Goal: Task Accomplishment & Management: Complete application form

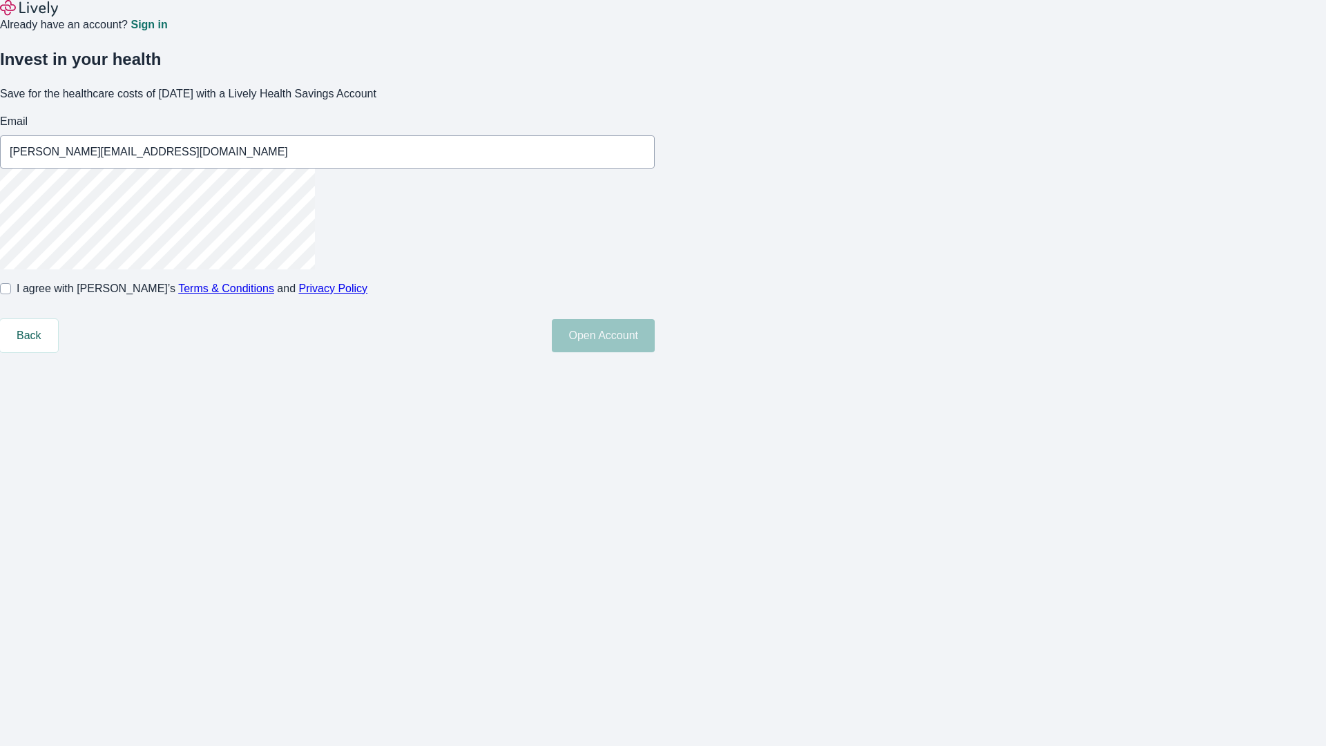
click at [11, 294] on input "I agree with Lively’s Terms & Conditions and Privacy Policy" at bounding box center [5, 288] width 11 height 11
checkbox input "true"
click at [655, 352] on button "Open Account" at bounding box center [603, 335] width 103 height 33
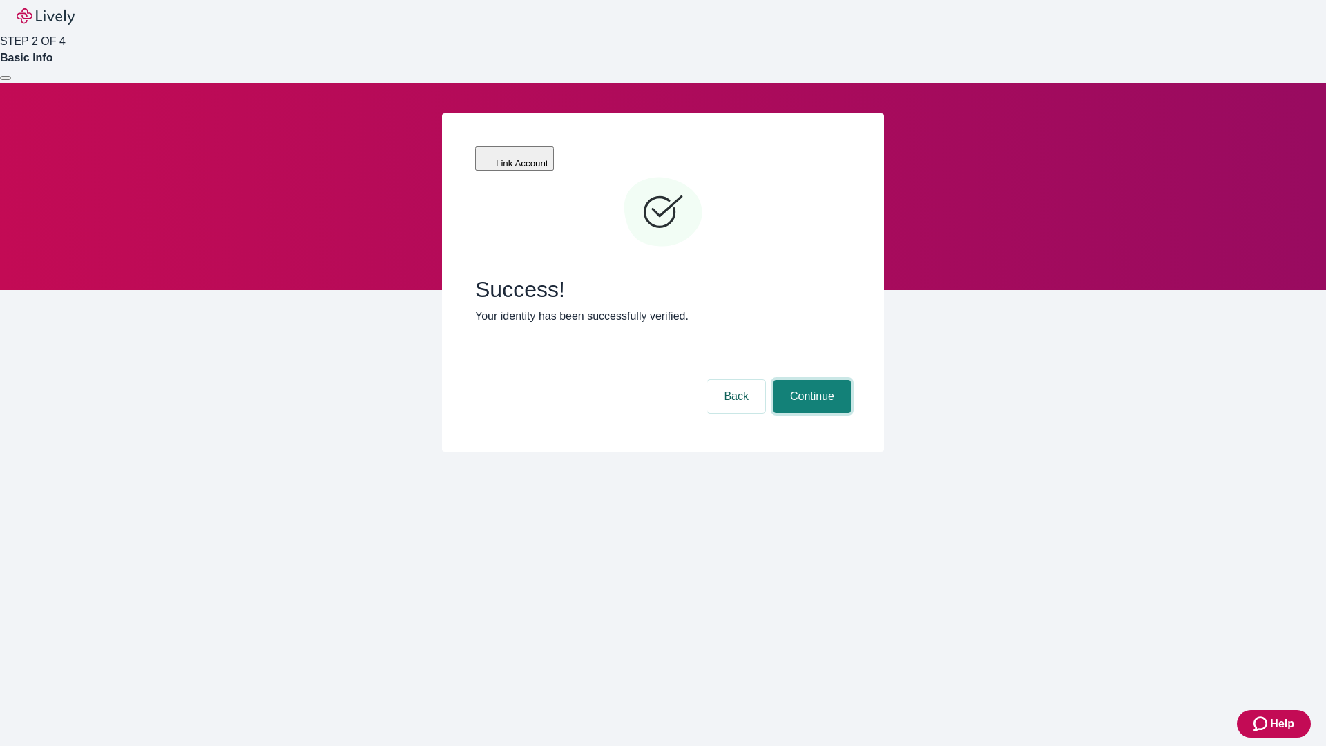
click at [810, 380] on button "Continue" at bounding box center [812, 396] width 77 height 33
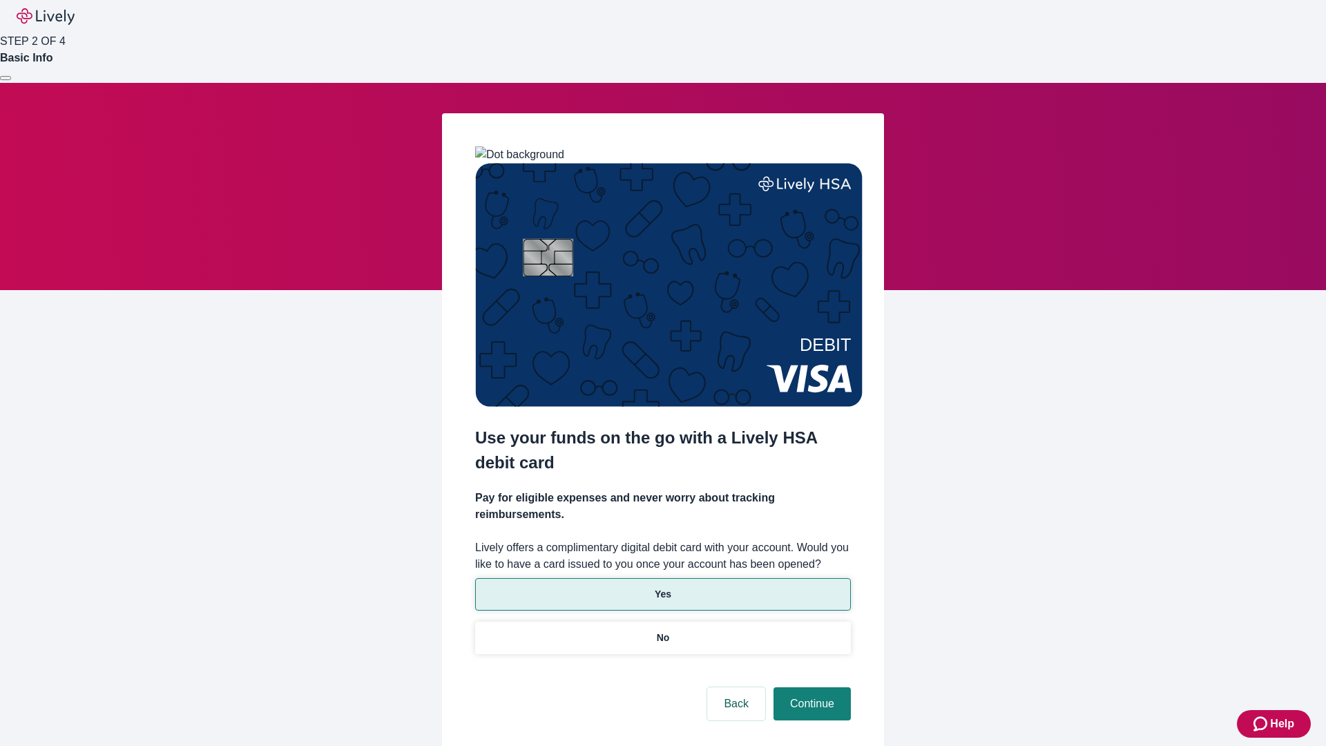
click at [662, 587] on p "Yes" at bounding box center [663, 594] width 17 height 15
click at [810, 687] on button "Continue" at bounding box center [812, 703] width 77 height 33
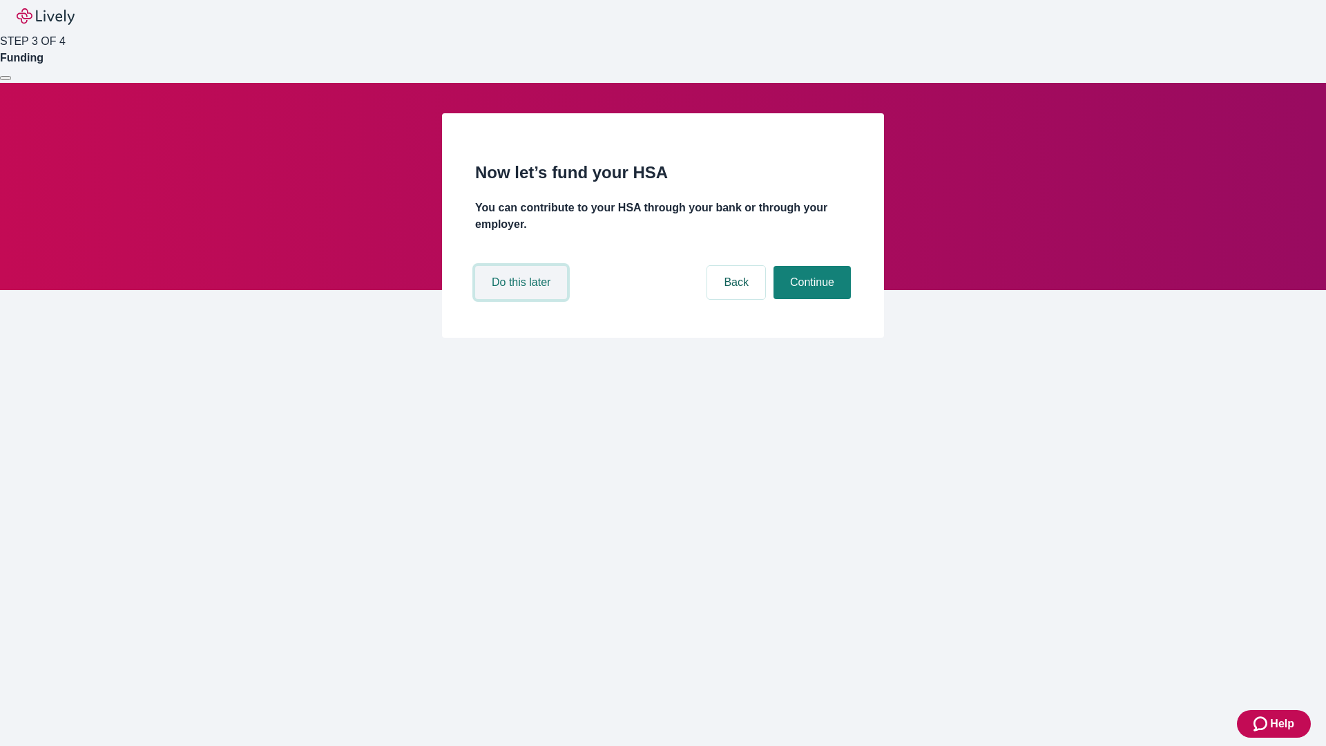
click at [523, 299] on button "Do this later" at bounding box center [521, 282] width 92 height 33
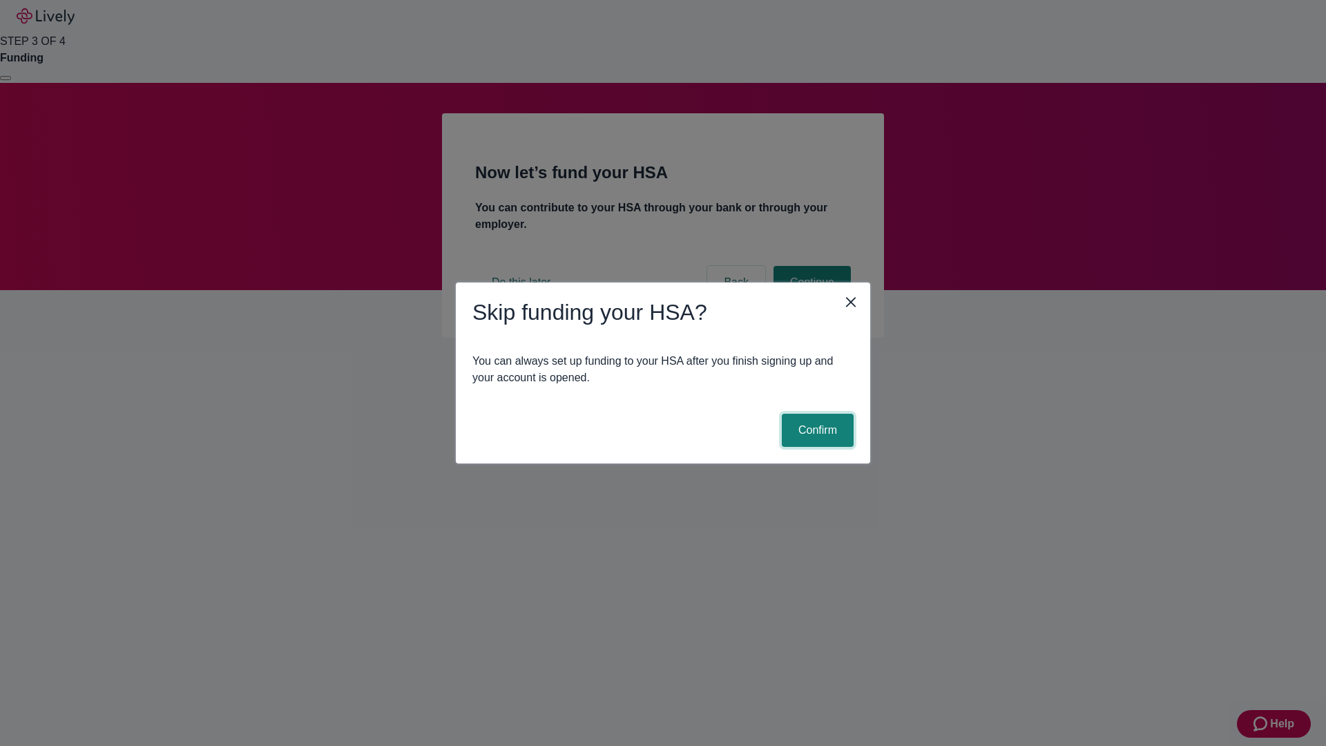
click at [816, 430] on button "Confirm" at bounding box center [818, 430] width 72 height 33
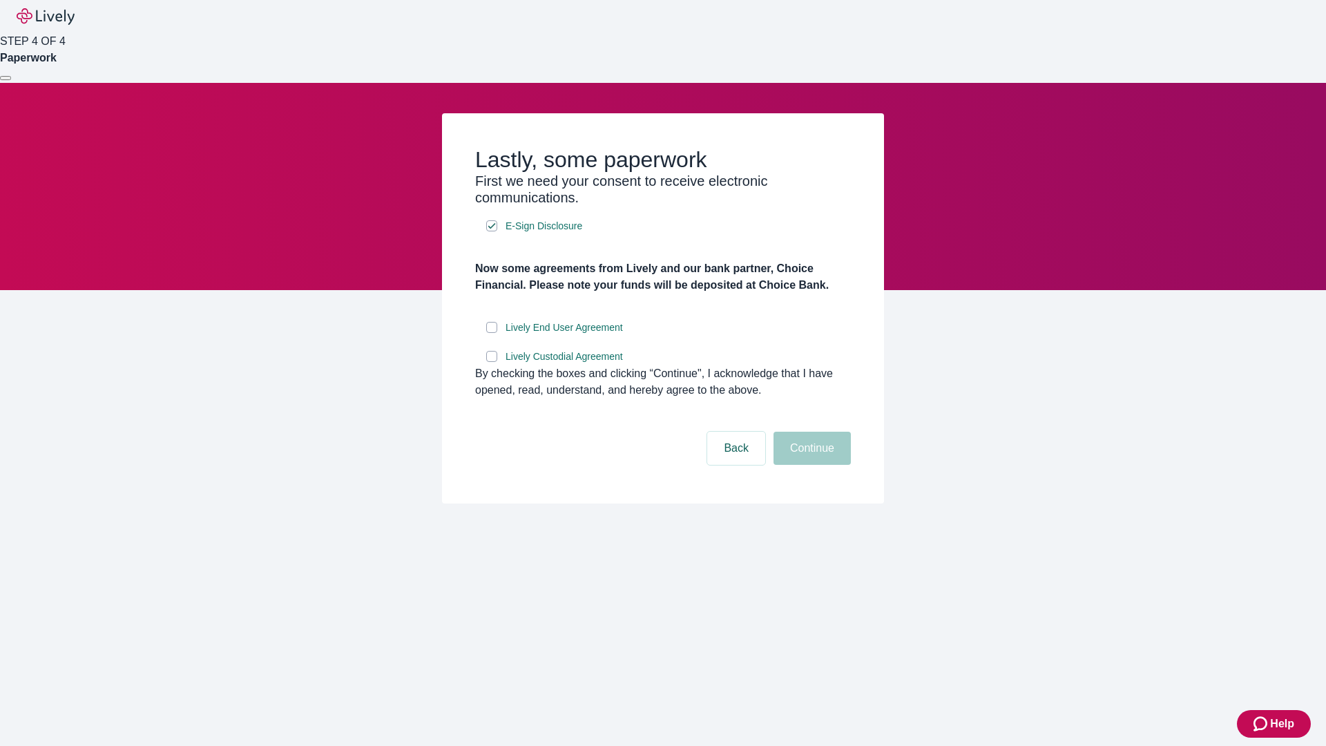
click at [492, 333] on input "Lively End User Agreement" at bounding box center [491, 327] width 11 height 11
checkbox input "true"
click at [492, 362] on input "Lively Custodial Agreement" at bounding box center [491, 356] width 11 height 11
checkbox input "true"
click at [810, 465] on button "Continue" at bounding box center [812, 448] width 77 height 33
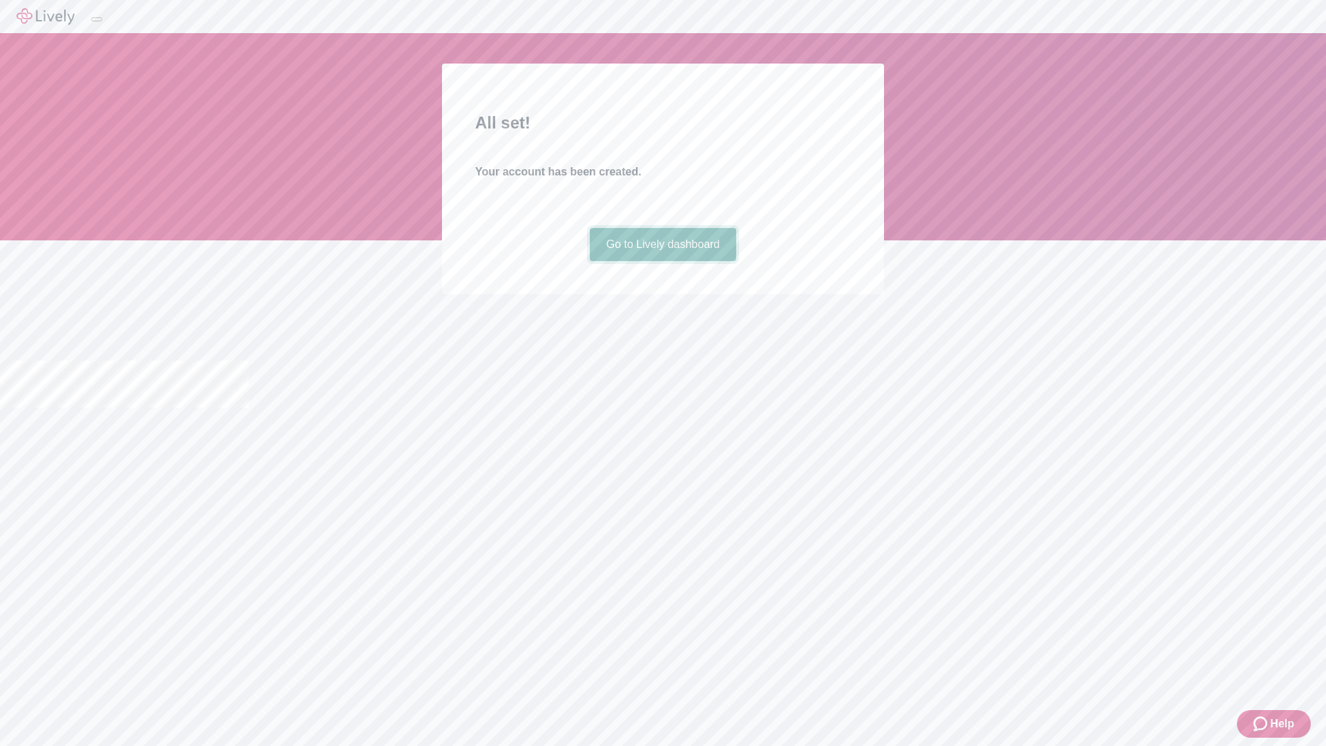
click at [662, 261] on link "Go to Lively dashboard" at bounding box center [663, 244] width 147 height 33
